Goal: Task Accomplishment & Management: Use online tool/utility

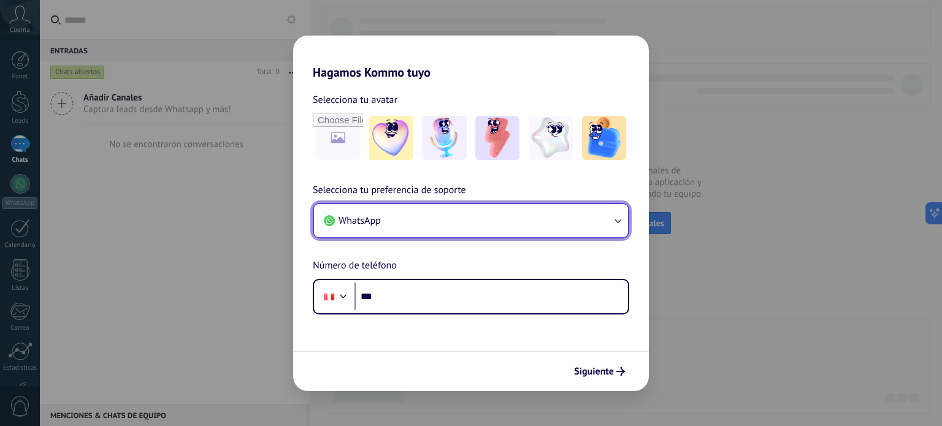
click at [445, 229] on button "WhatsApp" at bounding box center [471, 220] width 314 height 33
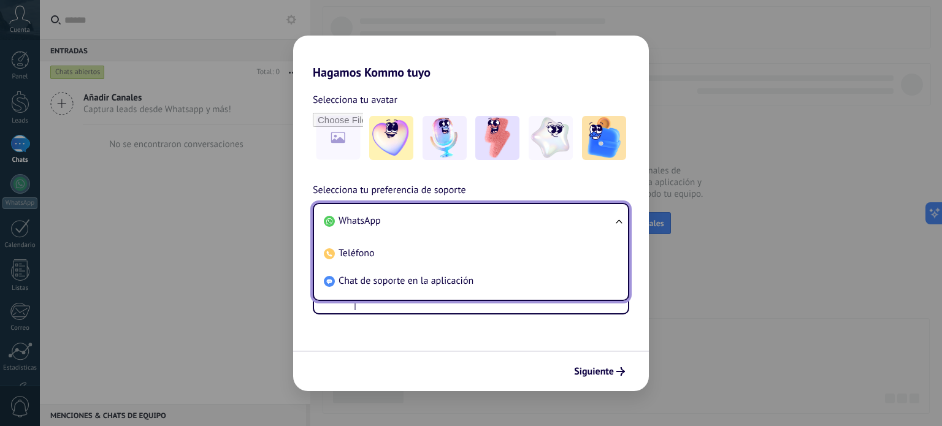
click at [444, 229] on li "WhatsApp" at bounding box center [468, 221] width 299 height 28
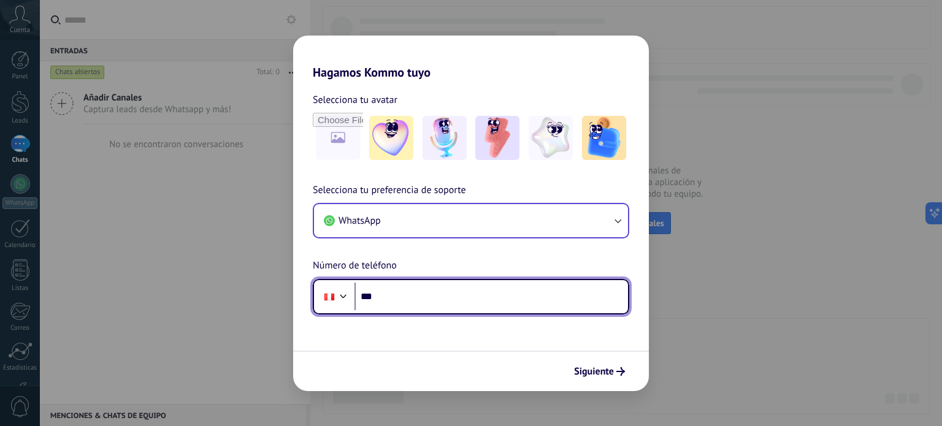
click at [423, 290] on input "***" at bounding box center [492, 297] width 274 height 28
type input "**********"
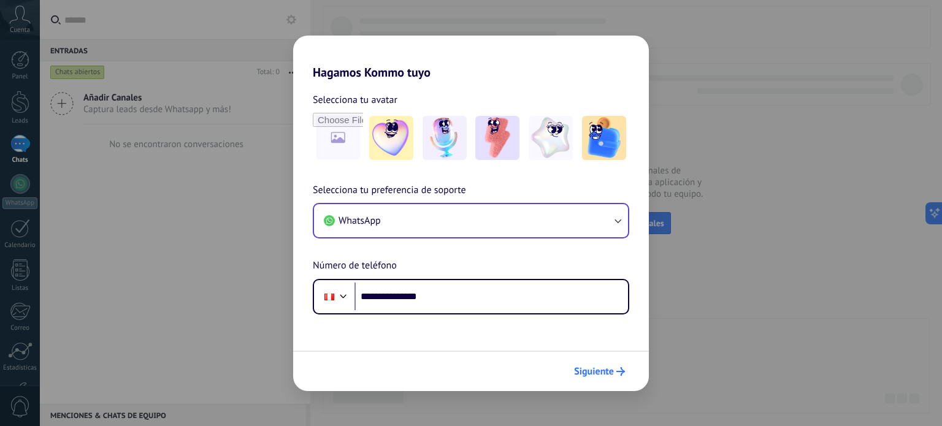
click at [589, 370] on span "Siguiente" at bounding box center [594, 372] width 40 height 9
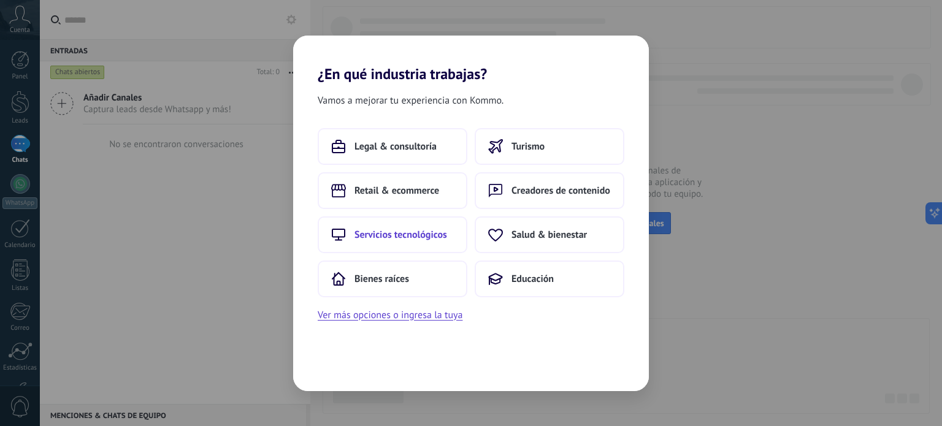
click at [420, 235] on span "Servicios tecnológicos" at bounding box center [401, 235] width 93 height 12
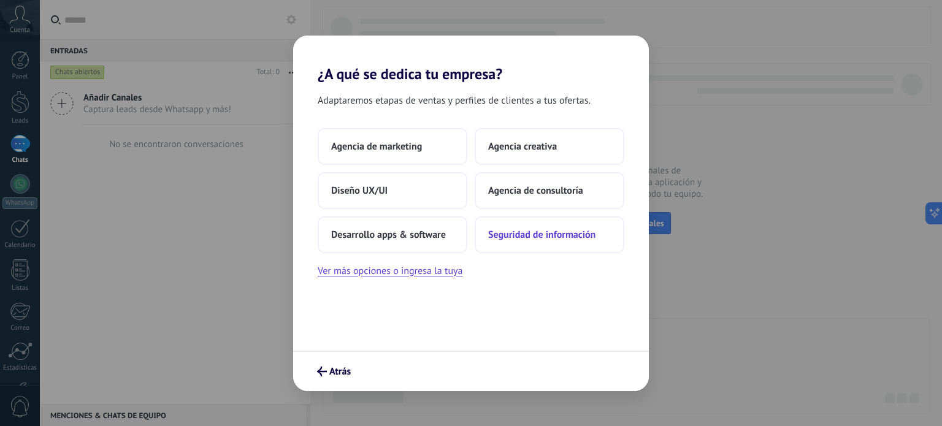
click at [518, 233] on span "Seguridad de información" at bounding box center [541, 235] width 107 height 12
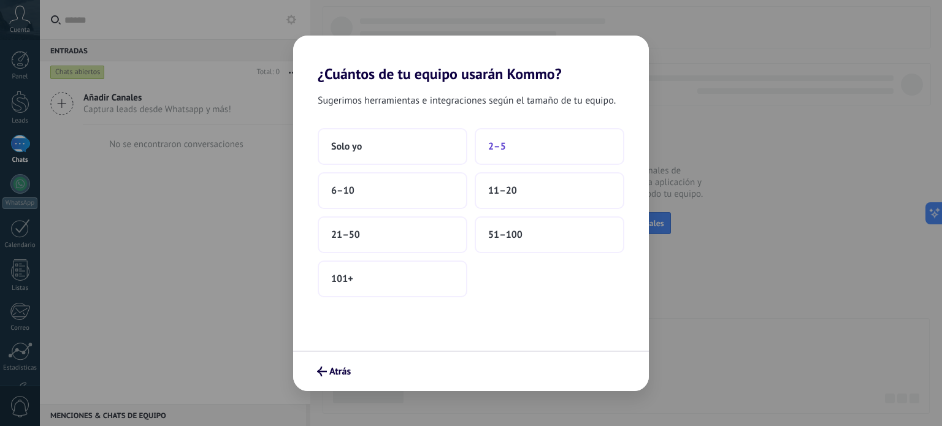
click at [488, 144] on span "2–5" at bounding box center [497, 147] width 18 height 12
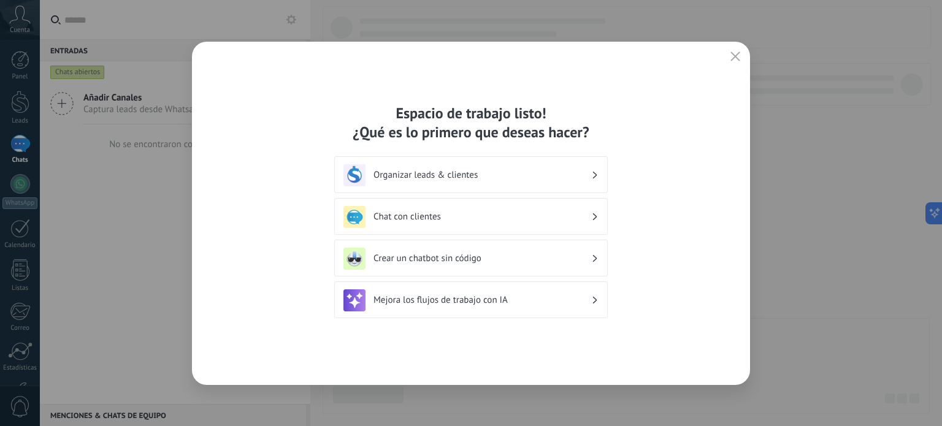
click at [479, 159] on div "Organizar leads & clientes" at bounding box center [471, 174] width 274 height 37
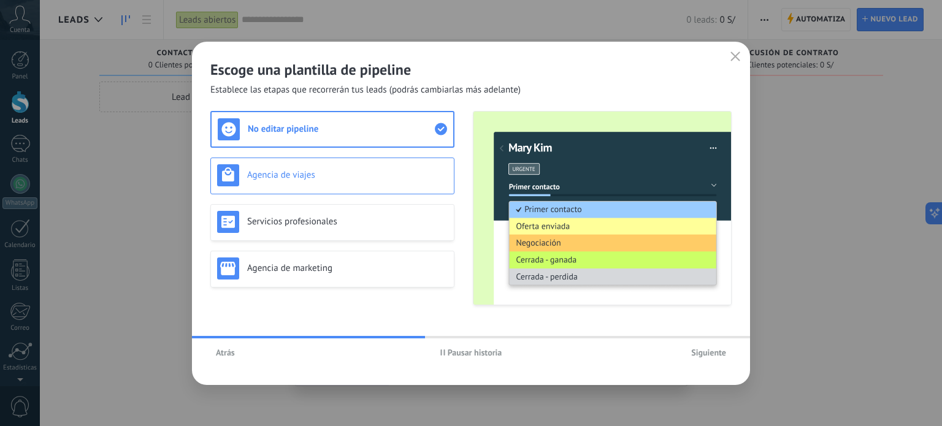
click at [434, 183] on div "Agencia de viajes" at bounding box center [332, 175] width 231 height 22
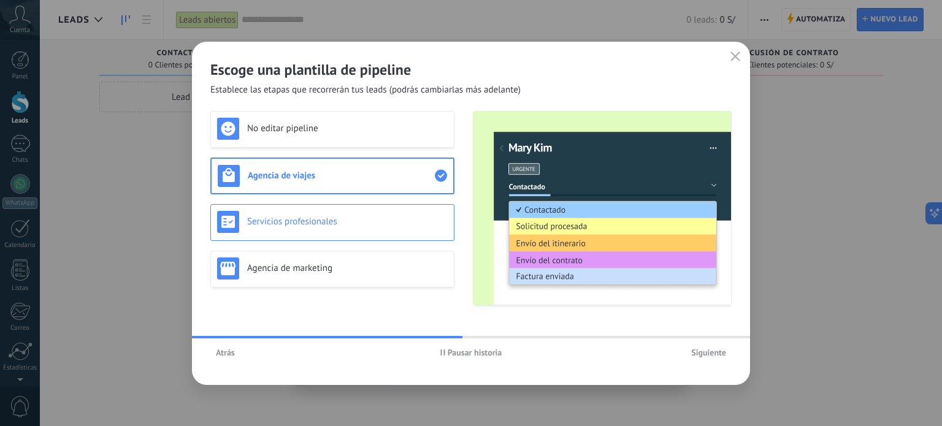
click at [432, 217] on h3 "Servicios profesionales" at bounding box center [347, 222] width 201 height 12
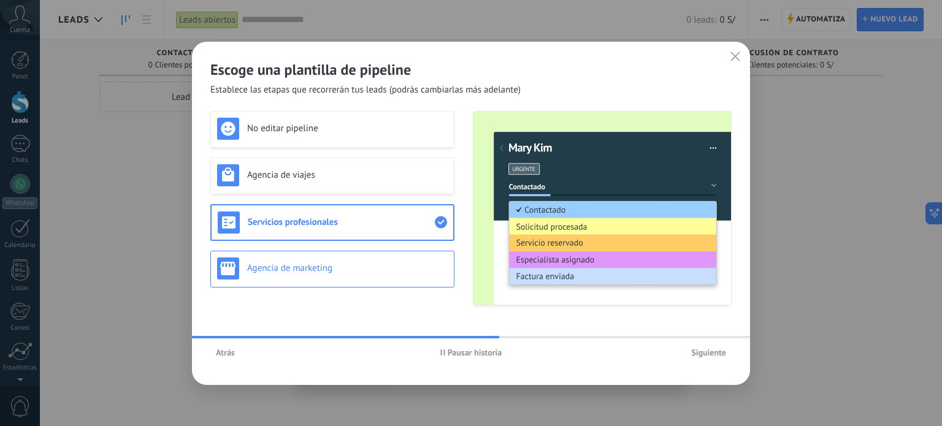
click at [435, 260] on div "Agencia de marketing" at bounding box center [332, 269] width 231 height 22
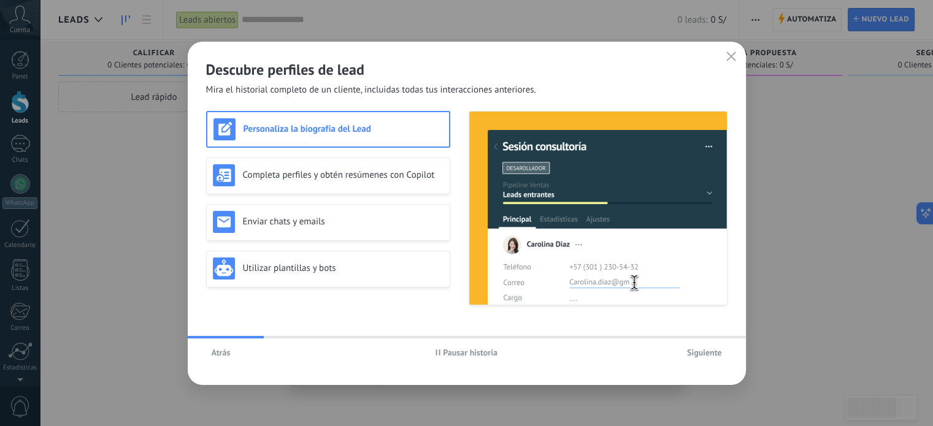
click at [726, 353] on button "Siguiente" at bounding box center [705, 353] width 46 height 18
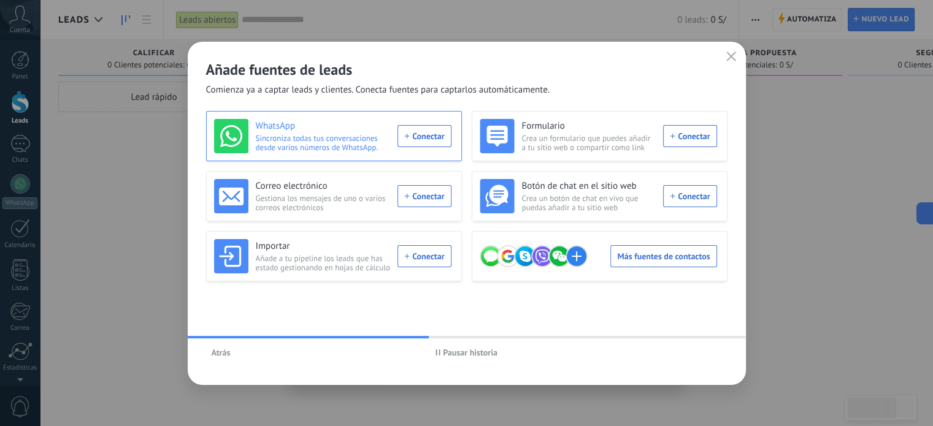
click at [417, 137] on div "WhatsApp Sincroniza todas tus conversaciones desde varios números de WhatsApp. …" at bounding box center [332, 136] width 237 height 34
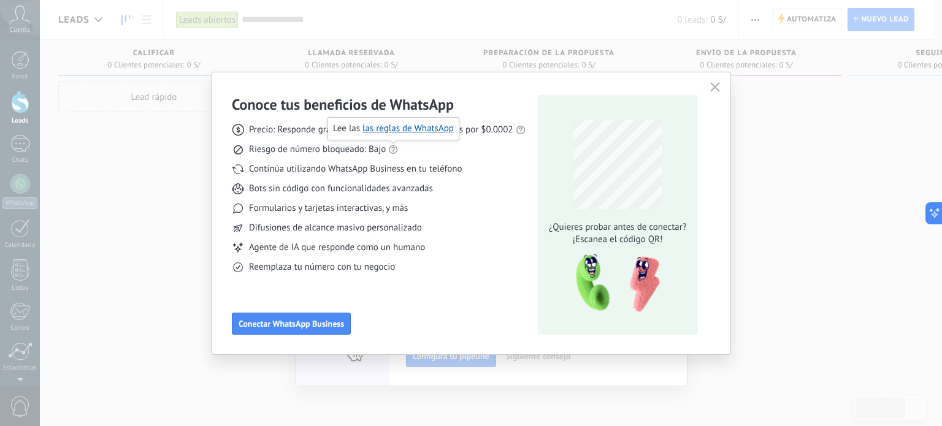
click at [391, 149] on icon at bounding box center [393, 150] width 10 height 10
click at [394, 131] on link "las reglas de WhatsApp" at bounding box center [408, 129] width 91 height 12
click at [331, 328] on span "Conectar WhatsApp Business" at bounding box center [292, 324] width 106 height 9
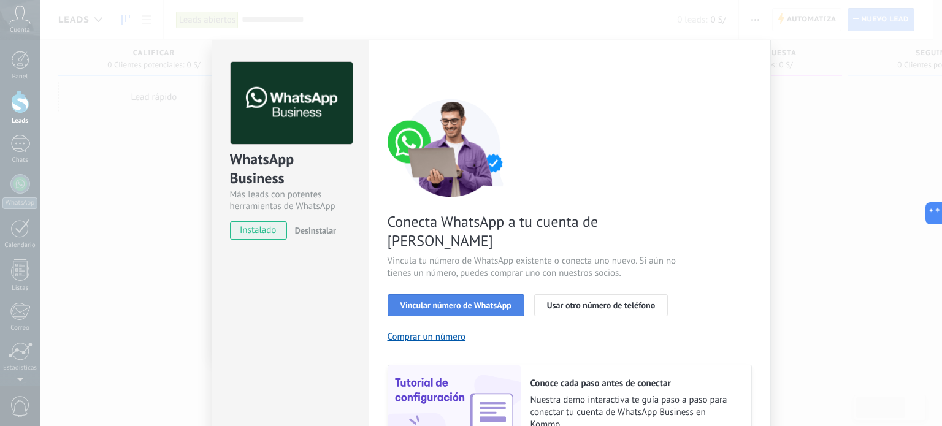
click at [422, 301] on span "Vincular número de WhatsApp" at bounding box center [456, 305] width 111 height 9
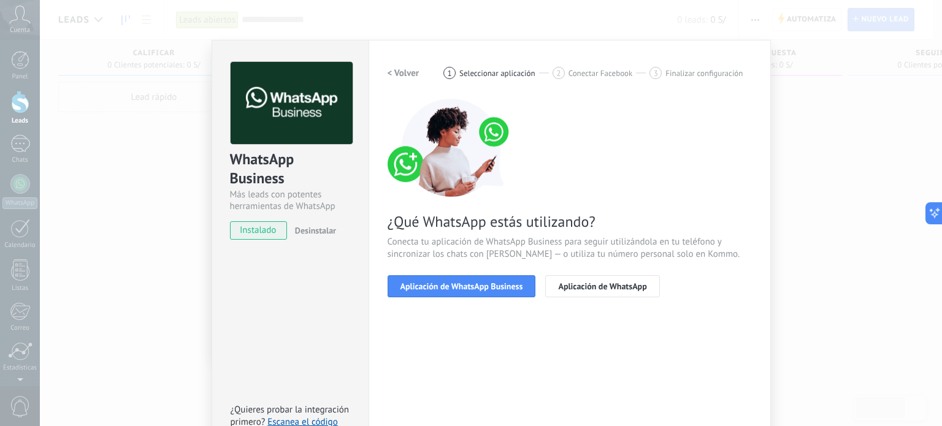
click at [422, 282] on span "Aplicación de WhatsApp Business" at bounding box center [462, 286] width 123 height 9
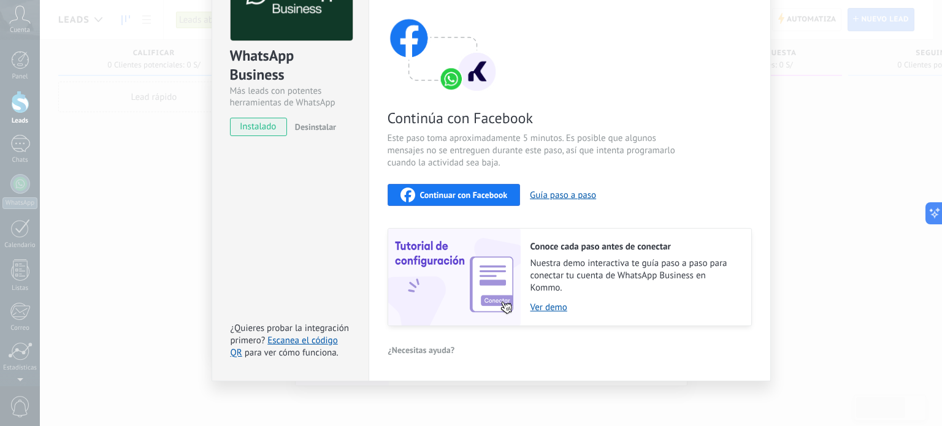
scroll to position [75, 0]
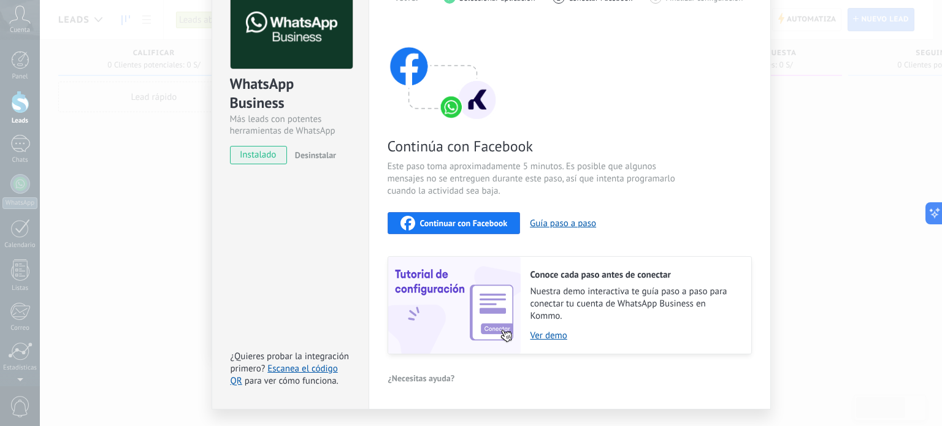
click at [468, 224] on span "Continuar con Facebook" at bounding box center [464, 223] width 88 height 9
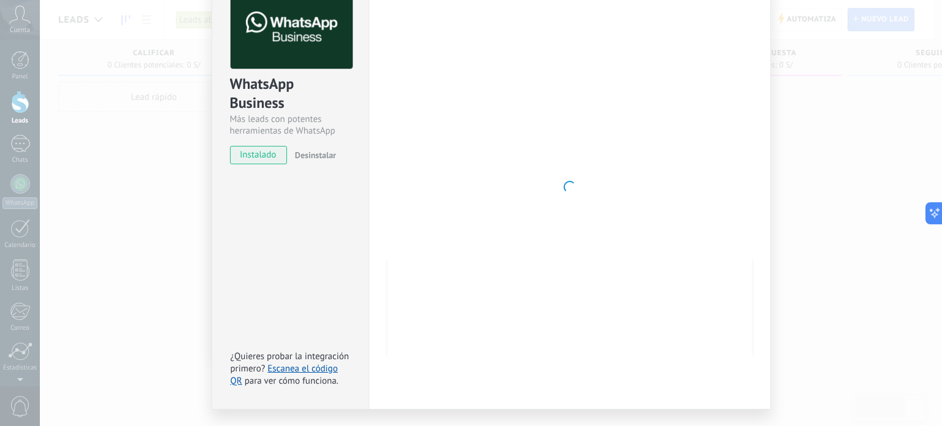
click at [828, 176] on div "WhatsApp Business Más leads con potentes herramientas de WhatsApp instalado Des…" at bounding box center [491, 213] width 903 height 426
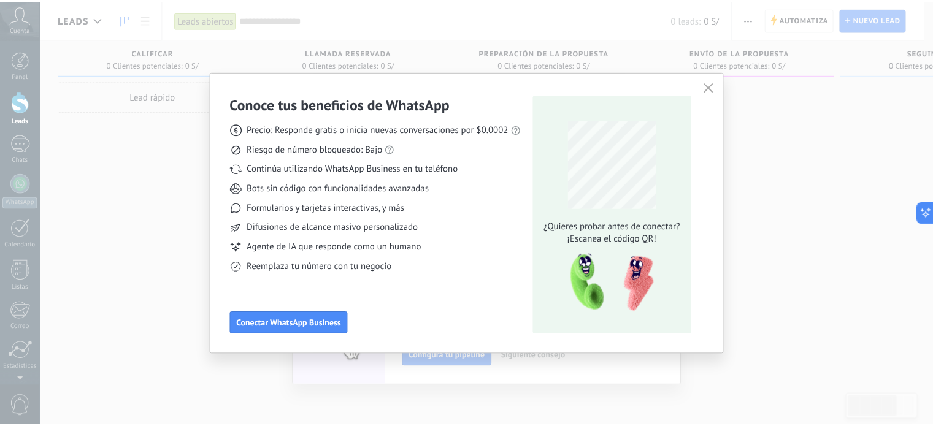
scroll to position [0, 0]
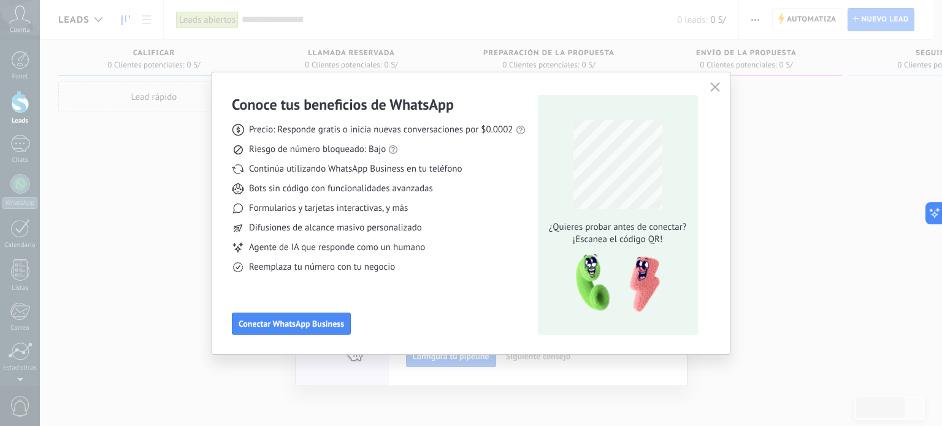
click at [722, 88] on button "button" at bounding box center [715, 87] width 16 height 17
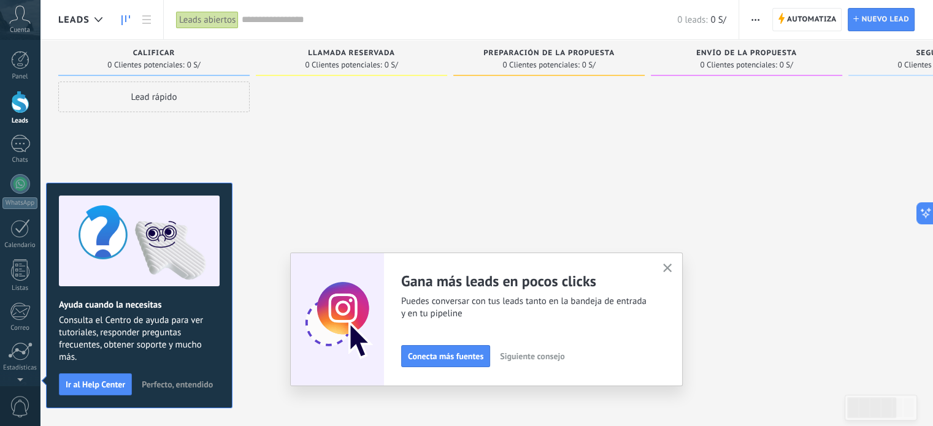
click at [25, 404] on span "0" at bounding box center [20, 406] width 21 height 21
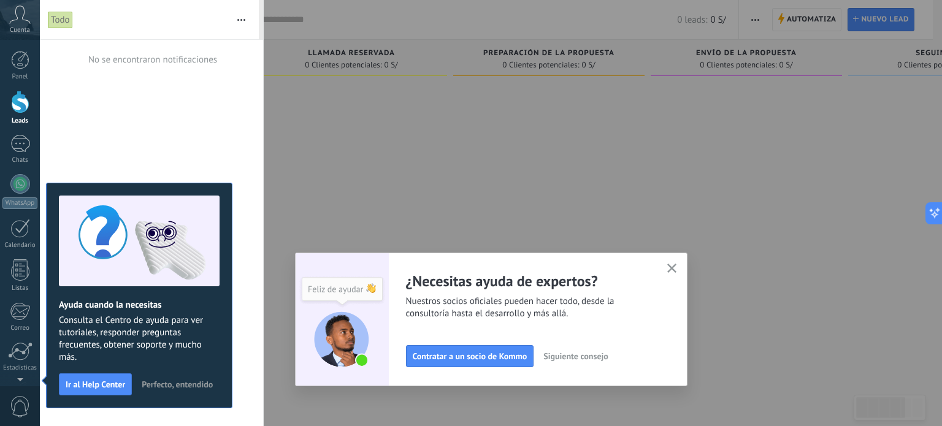
click at [15, 12] on icon at bounding box center [19, 15] width 21 height 18
